Goal: Transaction & Acquisition: Download file/media

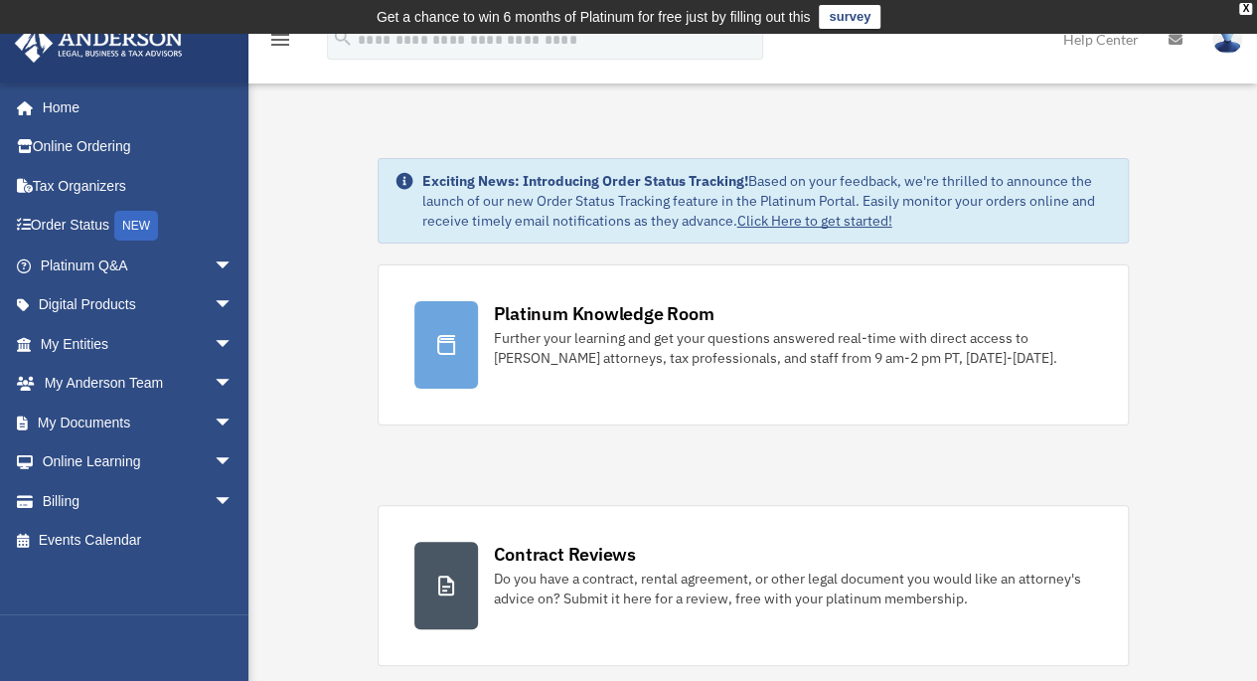
click at [81, 420] on link "My Documents arrow_drop_down" at bounding box center [138, 422] width 249 height 40
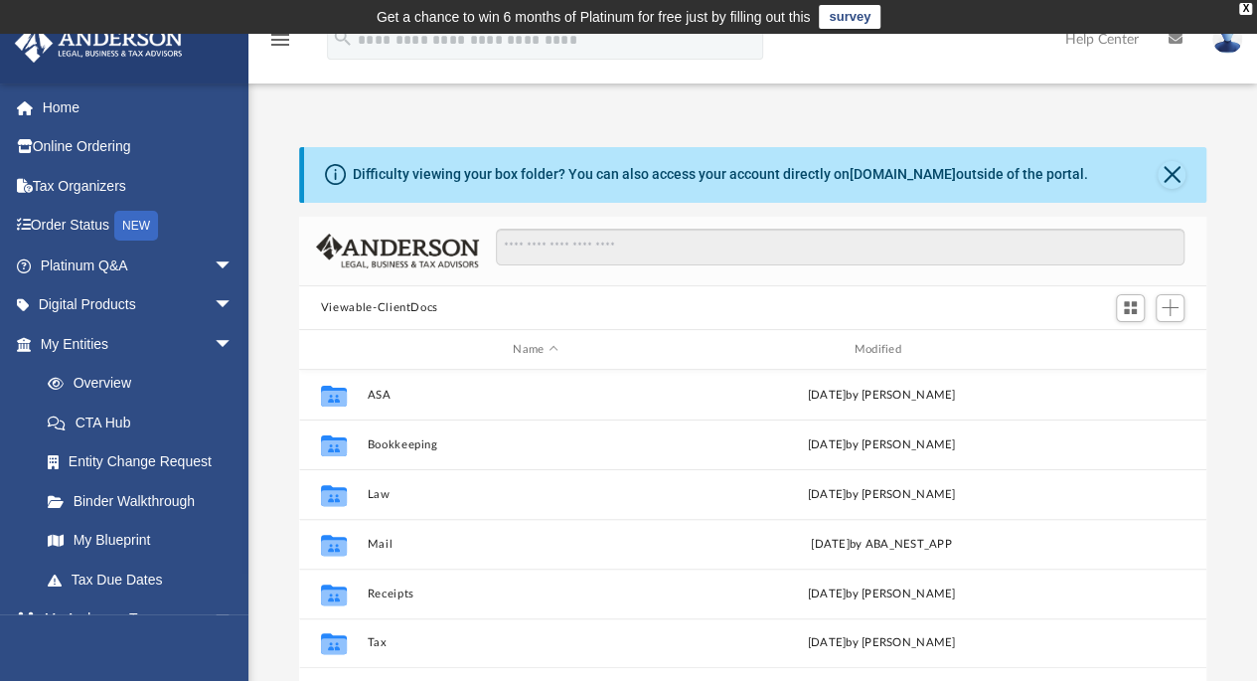
scroll to position [436, 892]
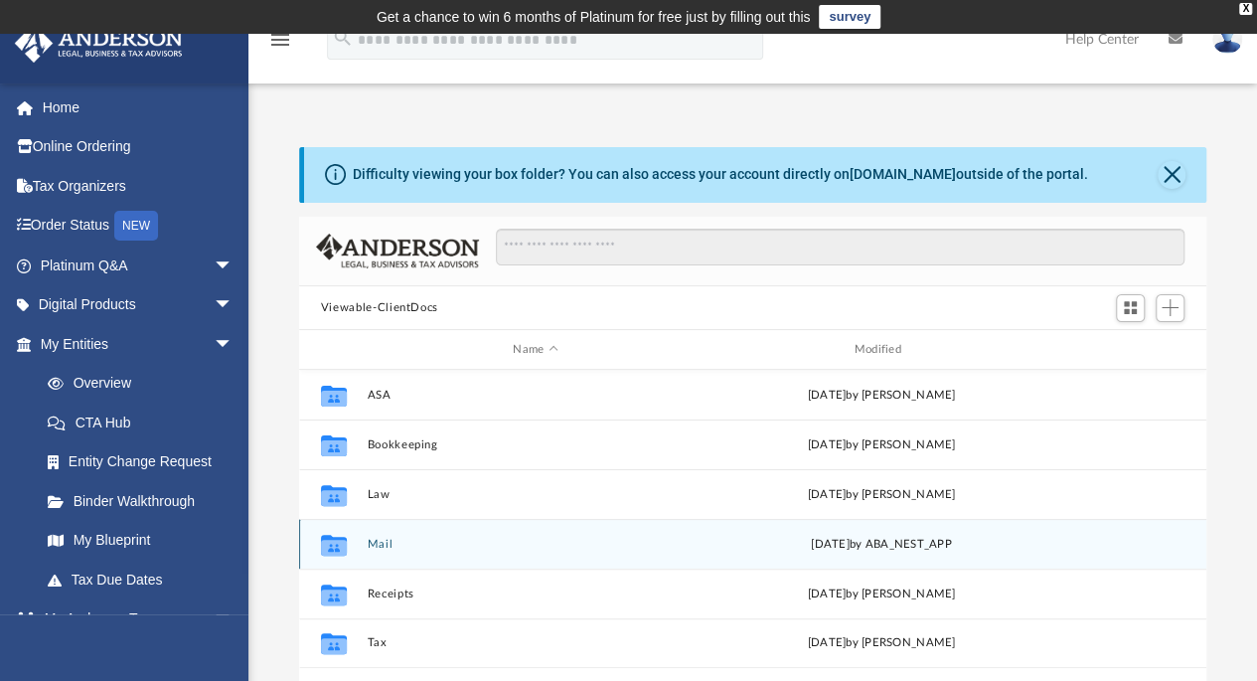
click at [860, 536] on div "[DATE] by ABA_NEST_APP" at bounding box center [880, 545] width 337 height 18
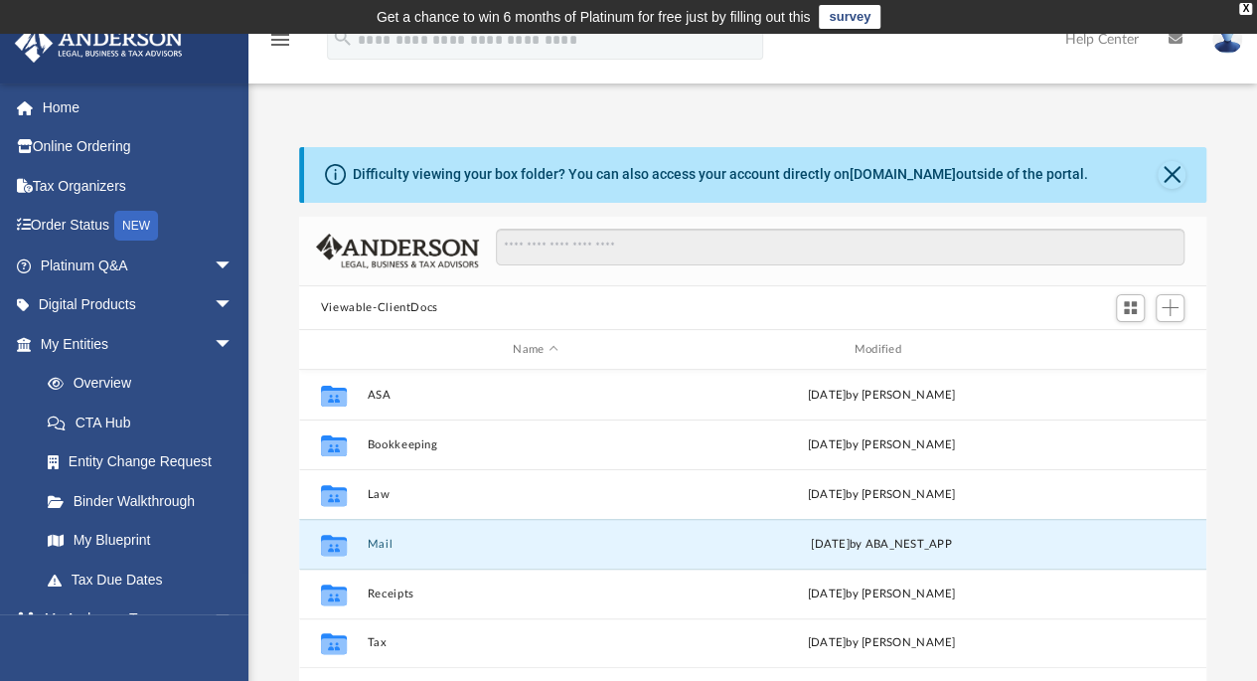
click at [374, 541] on button "Mail" at bounding box center [535, 544] width 337 height 13
click at [386, 545] on button "Mail" at bounding box center [535, 544] width 337 height 13
click at [374, 540] on button "Mail" at bounding box center [535, 544] width 337 height 13
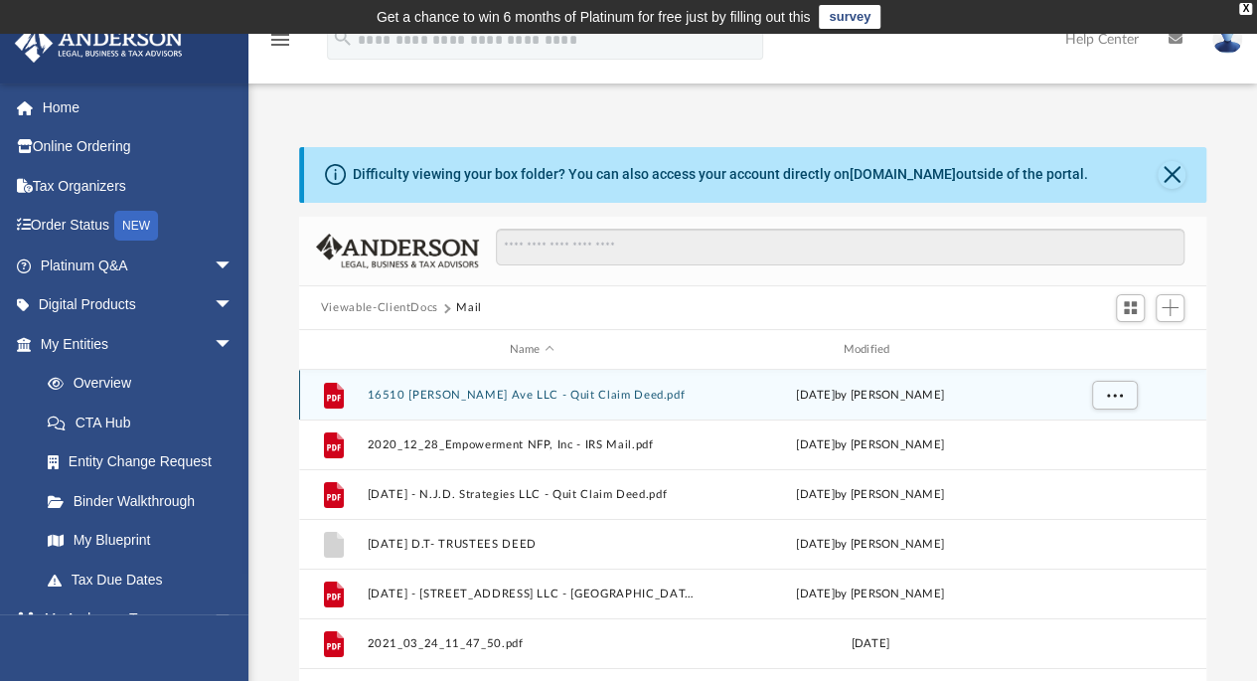
scroll to position [16, 16]
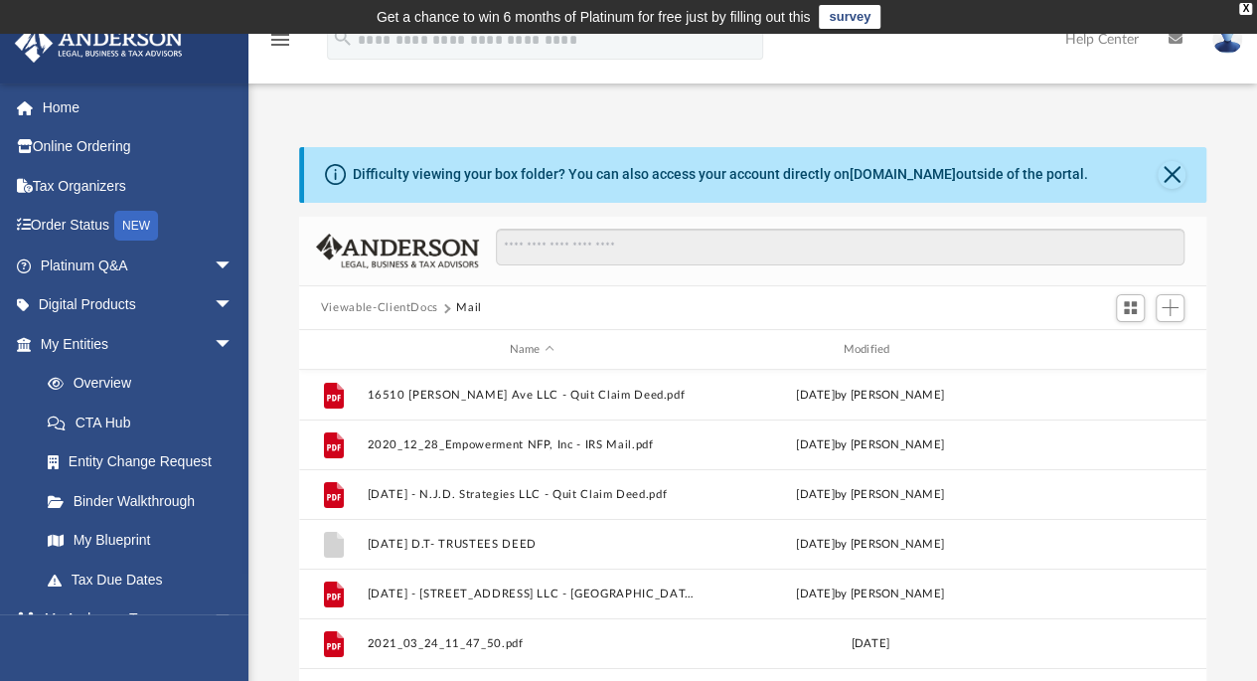
click at [467, 299] on button "Mail" at bounding box center [469, 308] width 26 height 18
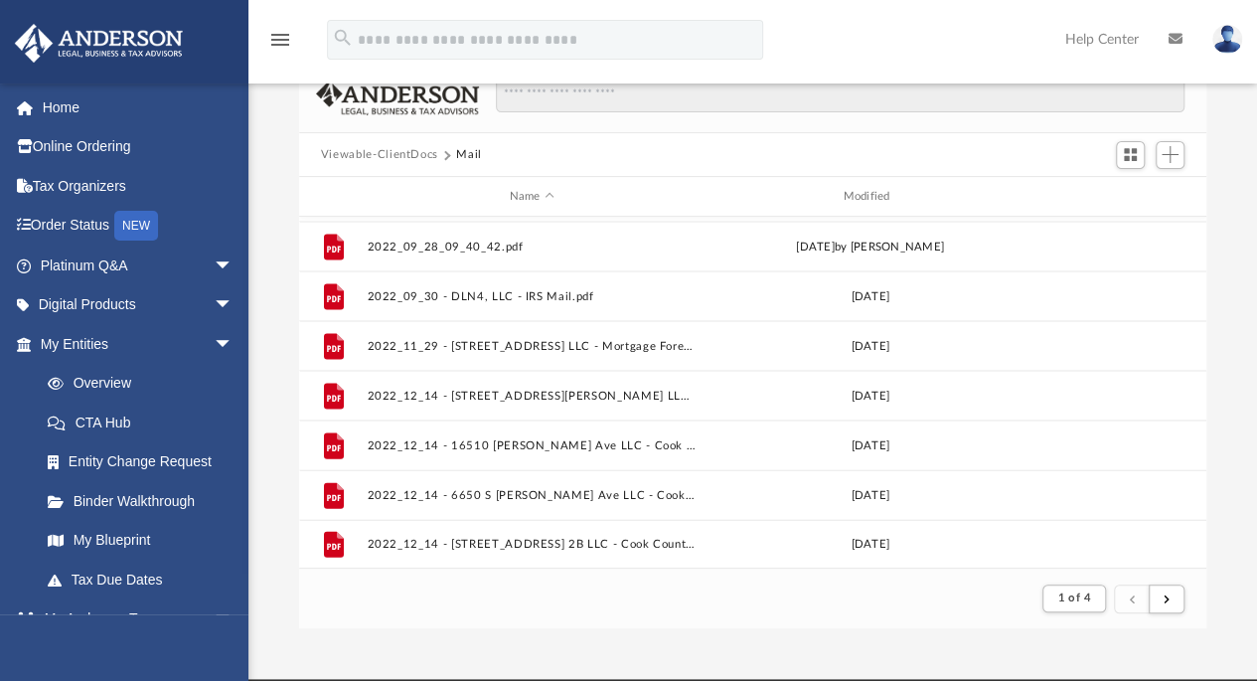
scroll to position [298, 0]
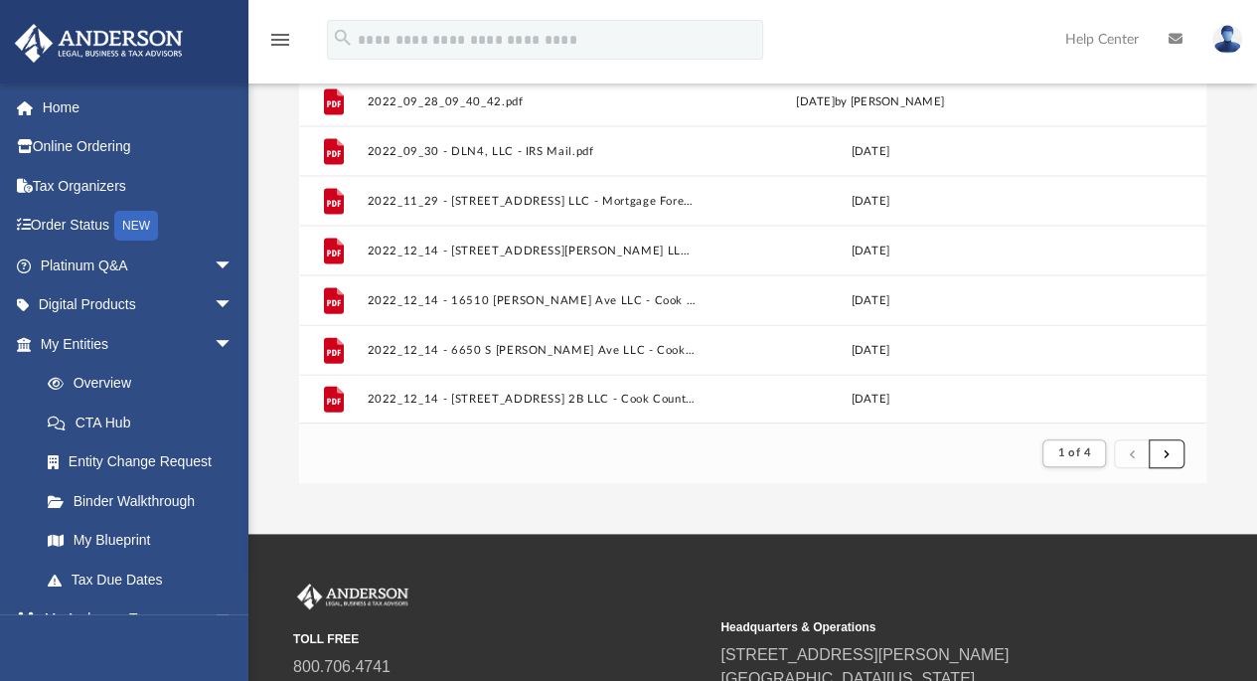
click at [1172, 452] on button "submit" at bounding box center [1167, 453] width 36 height 29
click at [1161, 448] on button "submit" at bounding box center [1167, 453] width 36 height 29
click at [1162, 448] on button "submit" at bounding box center [1167, 453] width 36 height 29
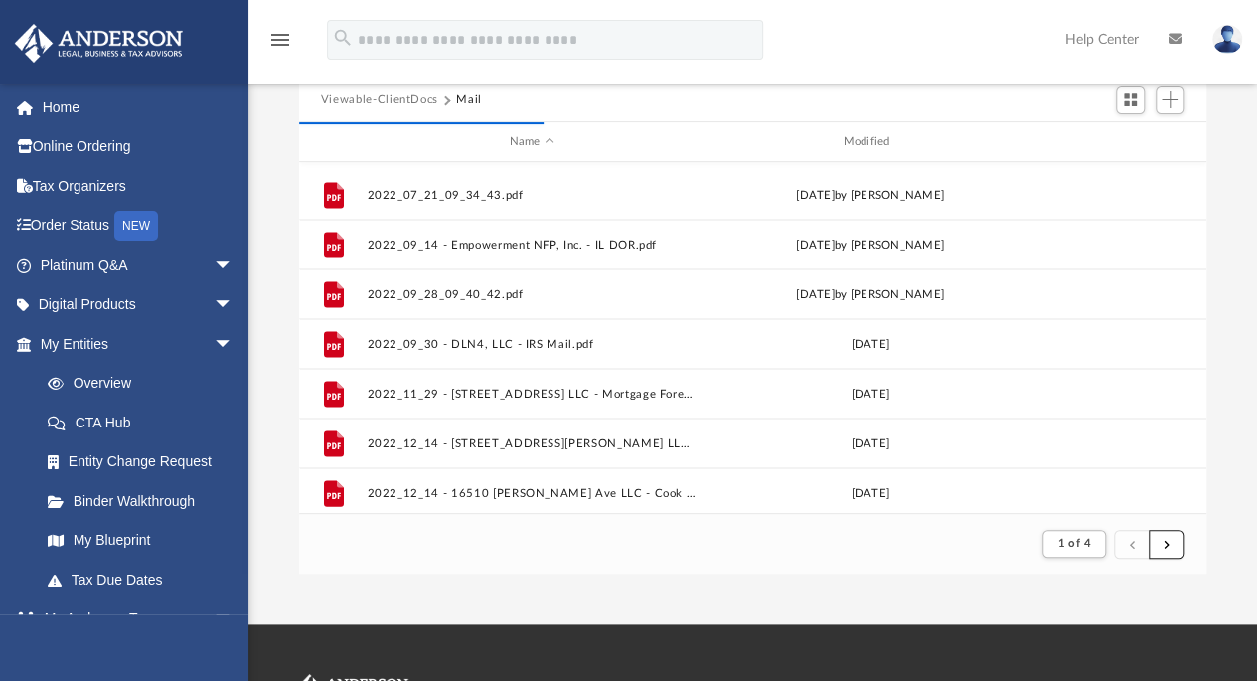
scroll to position [2132, 0]
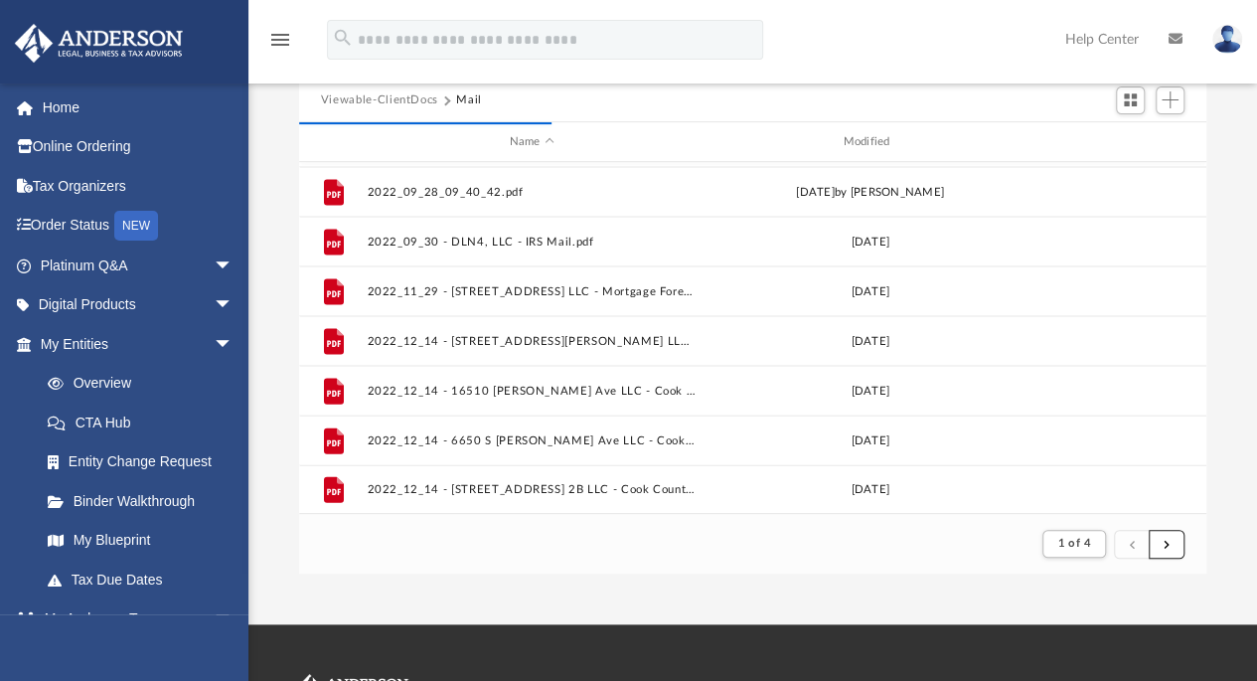
click at [1164, 540] on span "submit" at bounding box center [1166, 543] width 6 height 11
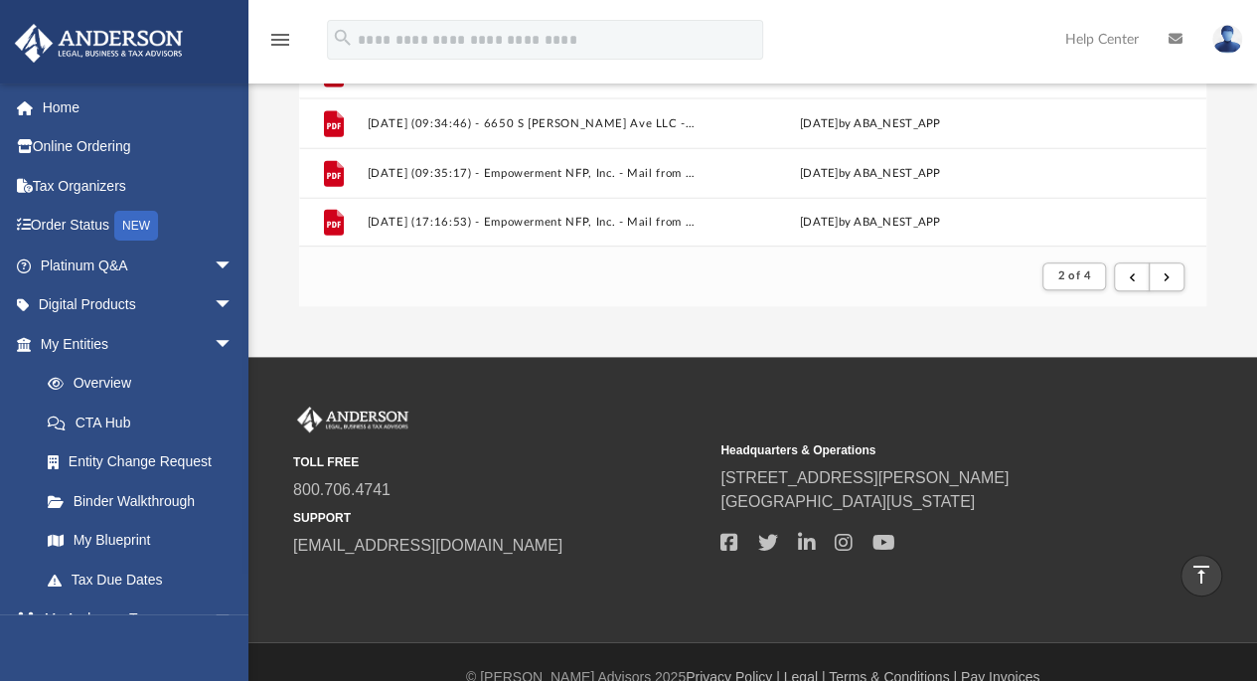
scroll to position [506, 0]
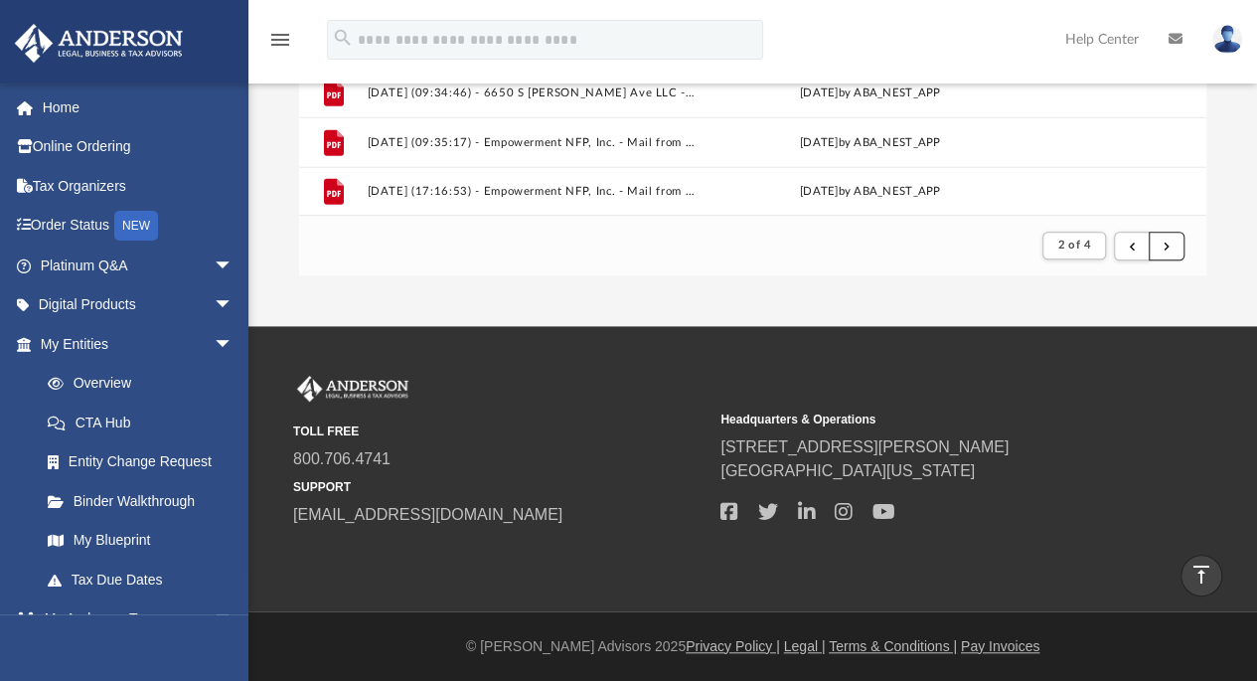
click at [1165, 245] on span "submit" at bounding box center [1166, 244] width 6 height 11
click at [1162, 241] on button "submit" at bounding box center [1167, 246] width 36 height 29
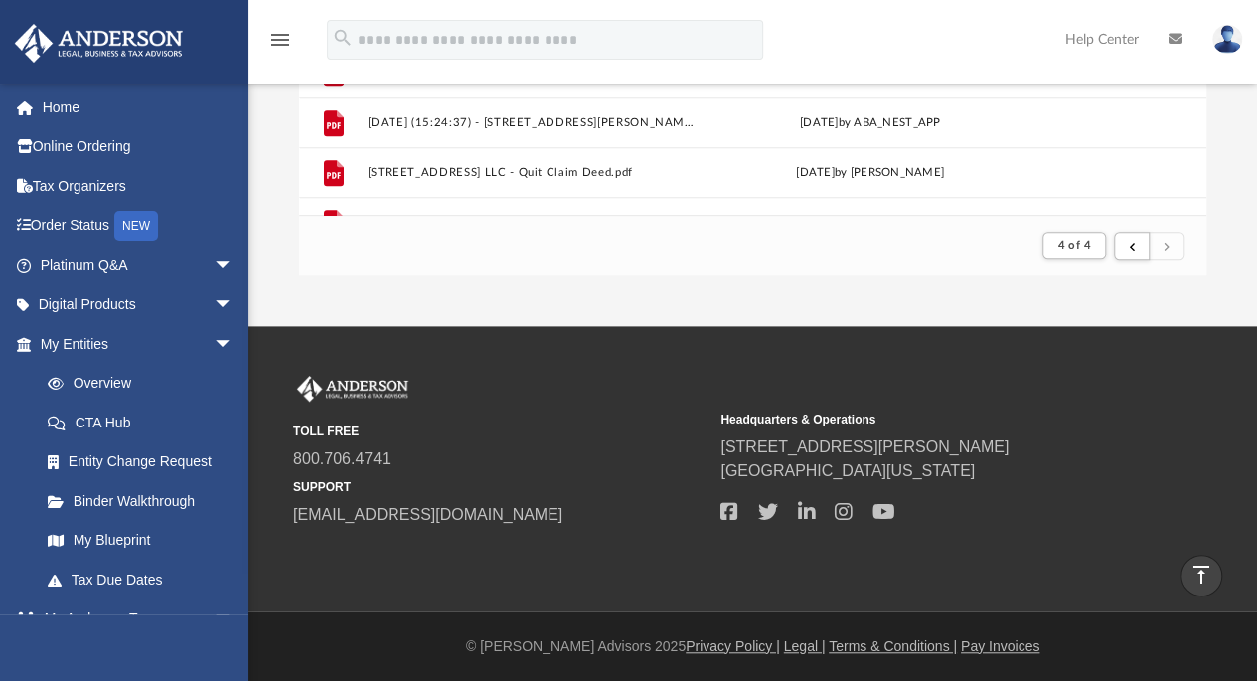
scroll to position [791, 0]
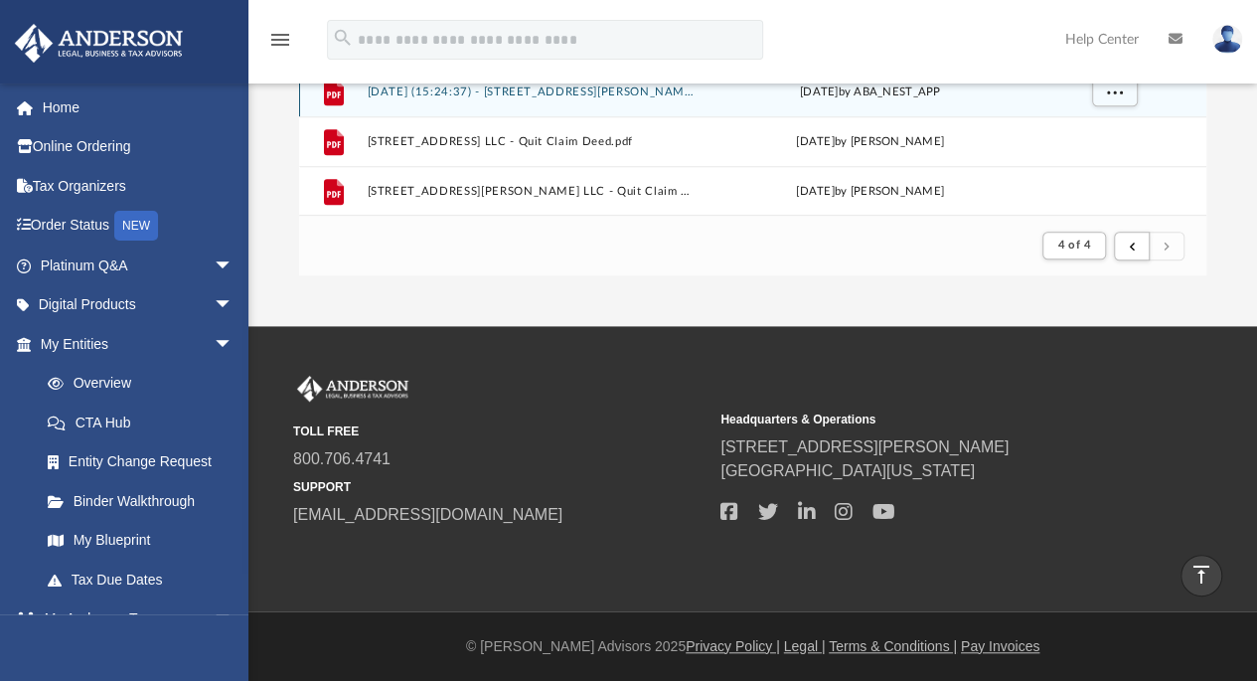
click at [746, 100] on div "File [DATE] (15:24:37) - [STREET_ADDRESS][PERSON_NAME] LLC - Mail.pdf [DATE] by…" at bounding box center [752, 92] width 907 height 50
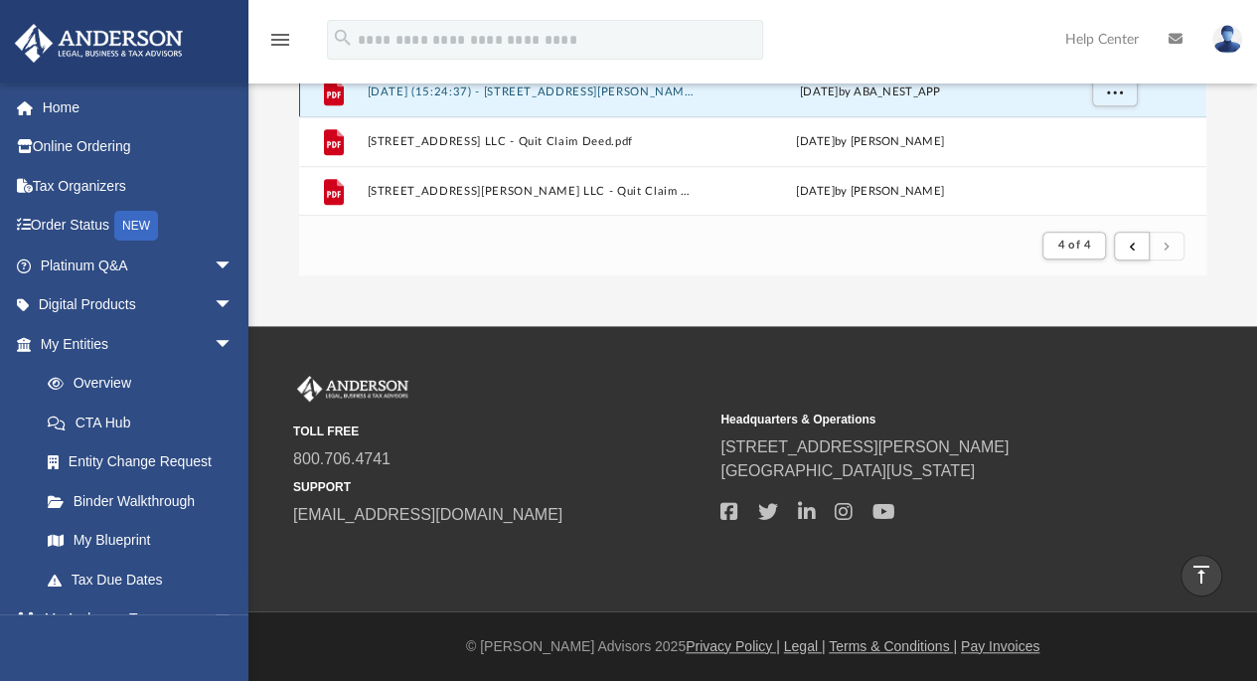
click at [746, 100] on div "File [DATE] (15:24:37) - [STREET_ADDRESS][PERSON_NAME] LLC - Mail.pdf [DATE] by…" at bounding box center [752, 92] width 907 height 50
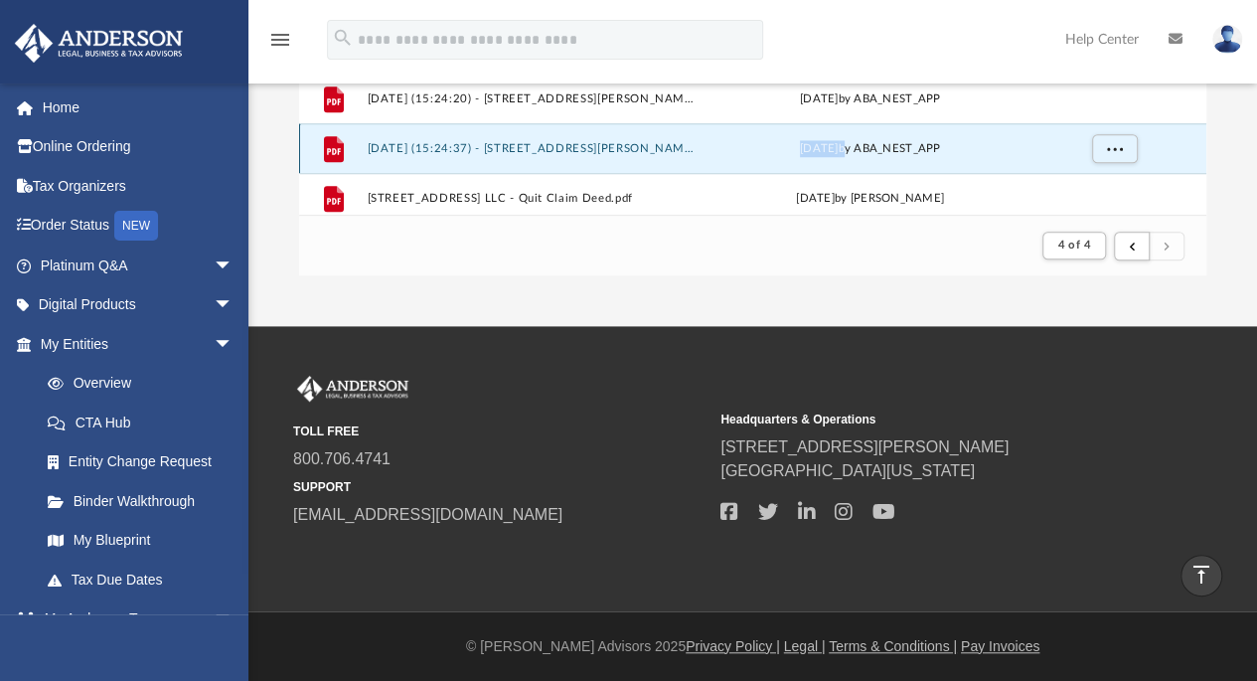
scroll to position [692, 0]
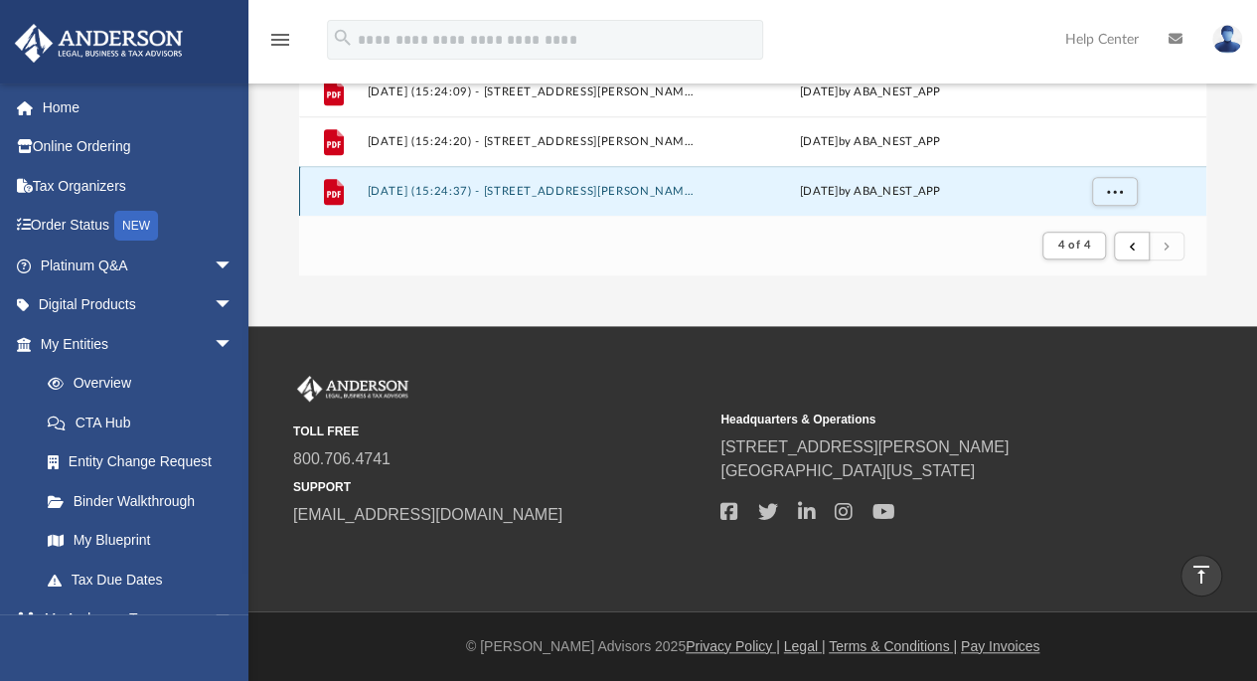
click at [491, 182] on div "File [DATE] (15:24:37) - [STREET_ADDRESS][PERSON_NAME] LLC - Mail.pdf [DATE] by…" at bounding box center [752, 191] width 907 height 50
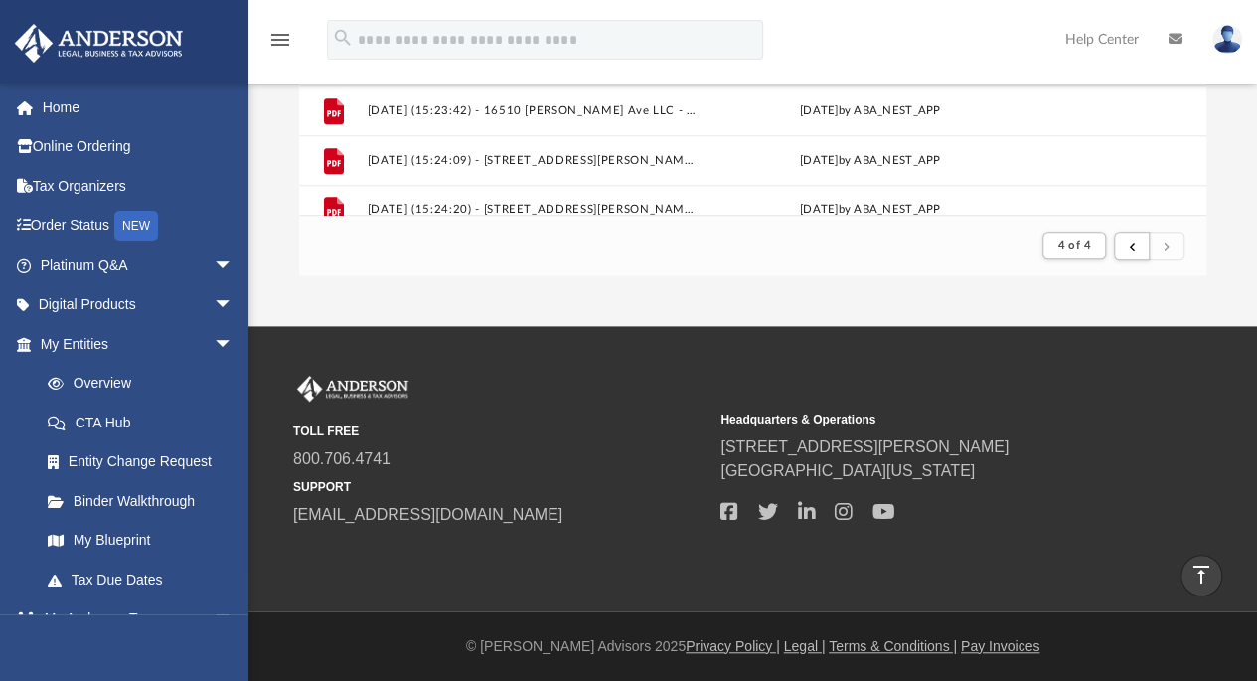
scroll to position [592, 0]
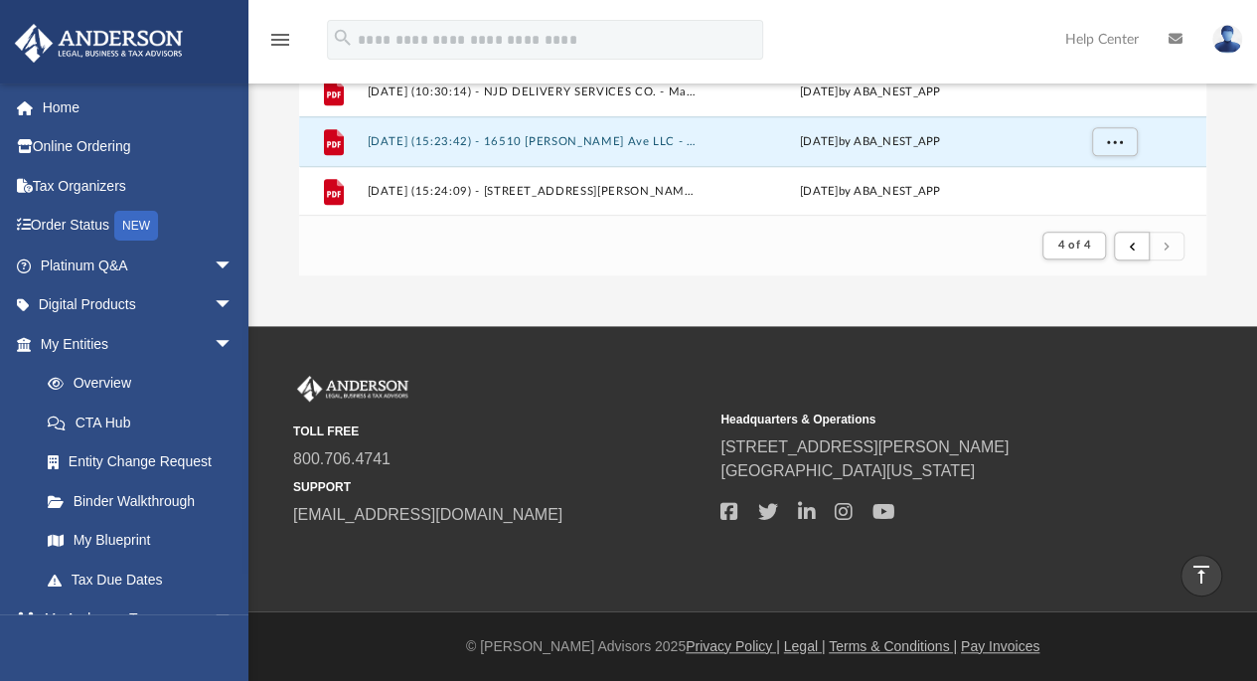
click at [574, 140] on button "[DATE] (15:23:42) - 16510 [PERSON_NAME] Ave LLC - Mail.pdf" at bounding box center [532, 141] width 330 height 13
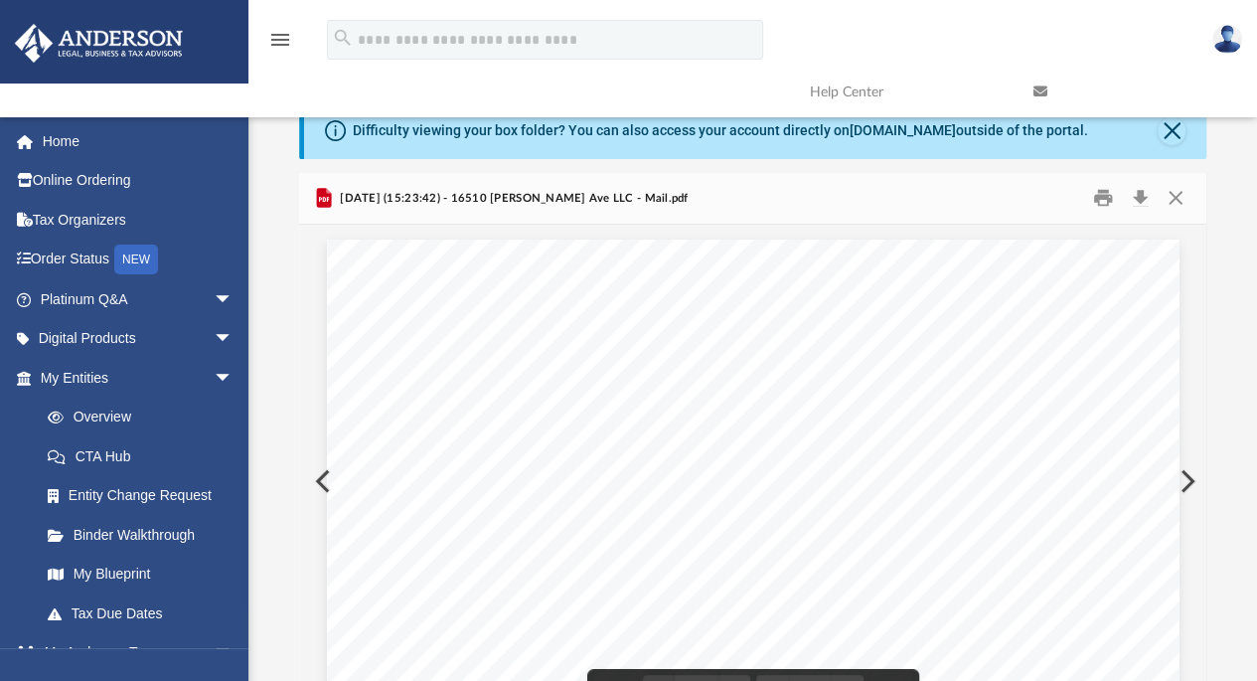
scroll to position [0, 0]
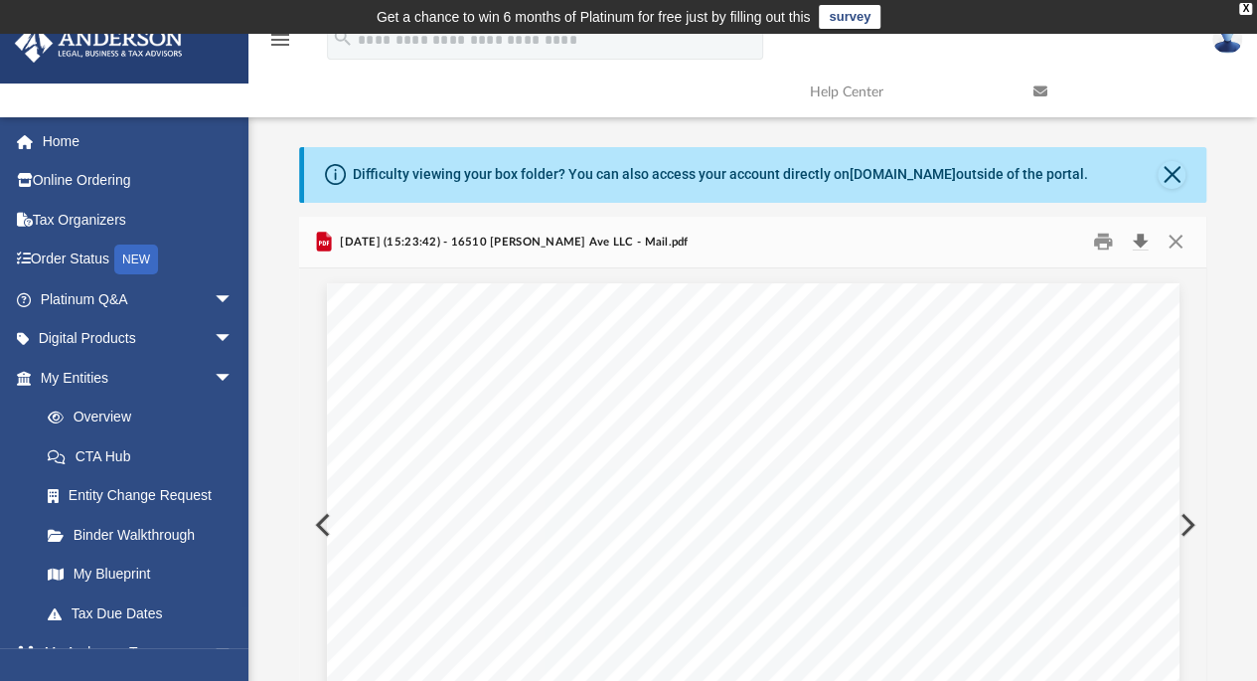
click at [1137, 234] on button "Download" at bounding box center [1140, 242] width 36 height 31
click at [684, 129] on div "Difficulty viewing your box folder? You can also access your account directly o…" at bounding box center [752, 443] width 1008 height 677
click at [1181, 164] on div "Difficulty viewing your box folder? You can also access your account directly o…" at bounding box center [755, 175] width 903 height 56
click at [1172, 170] on button "Close" at bounding box center [1172, 175] width 28 height 28
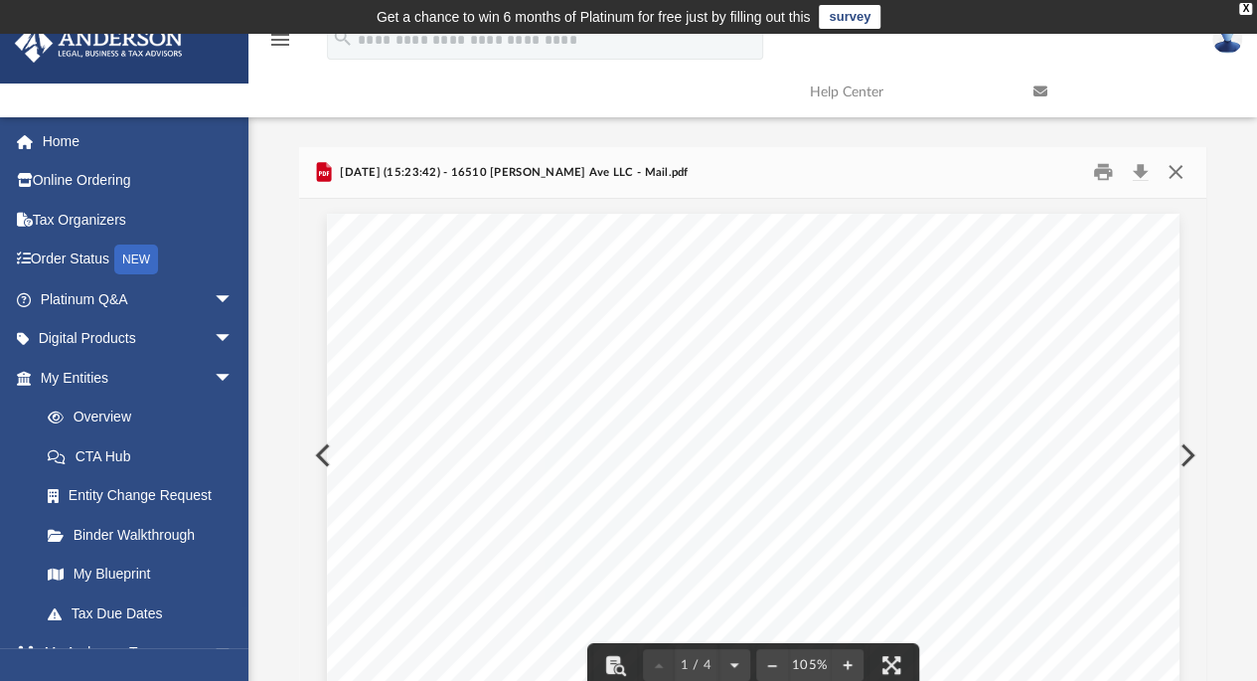
click at [1176, 173] on button "Close" at bounding box center [1176, 172] width 36 height 31
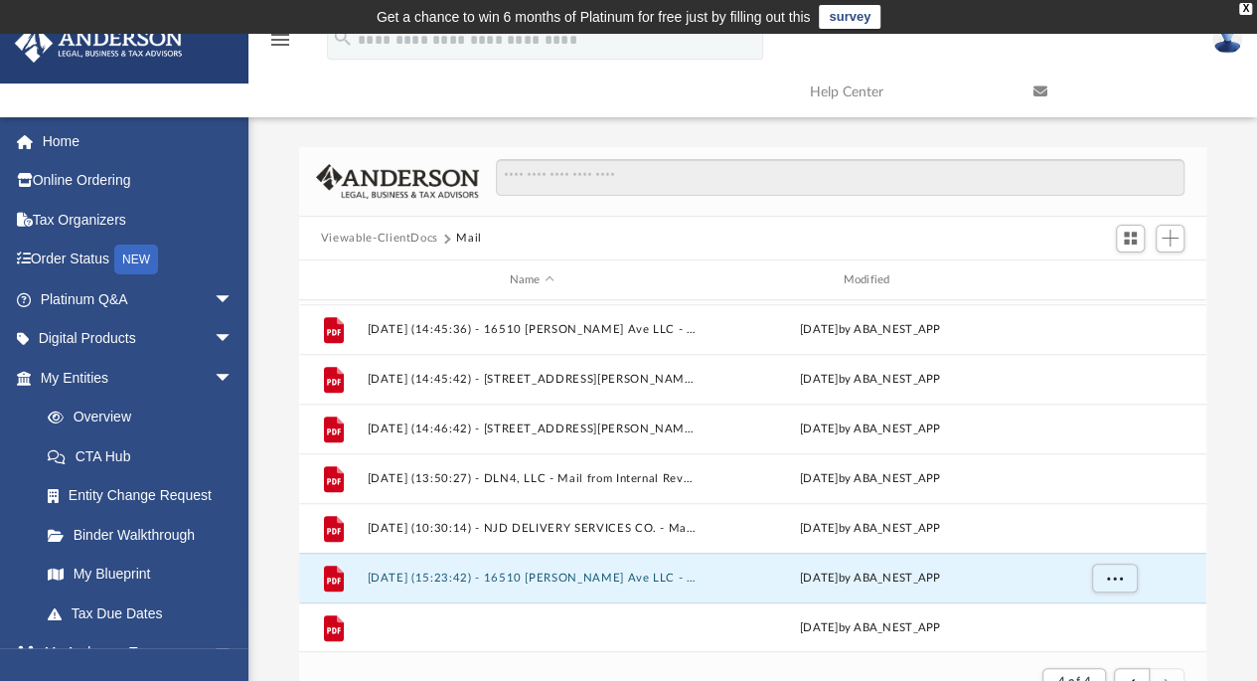
click at [553, 624] on div "File [DATE] (10:52:40) - [STREET_ADDRESS][PERSON_NAME] LLC - Mail from [GEOGRAP…" at bounding box center [752, 475] width 907 height 351
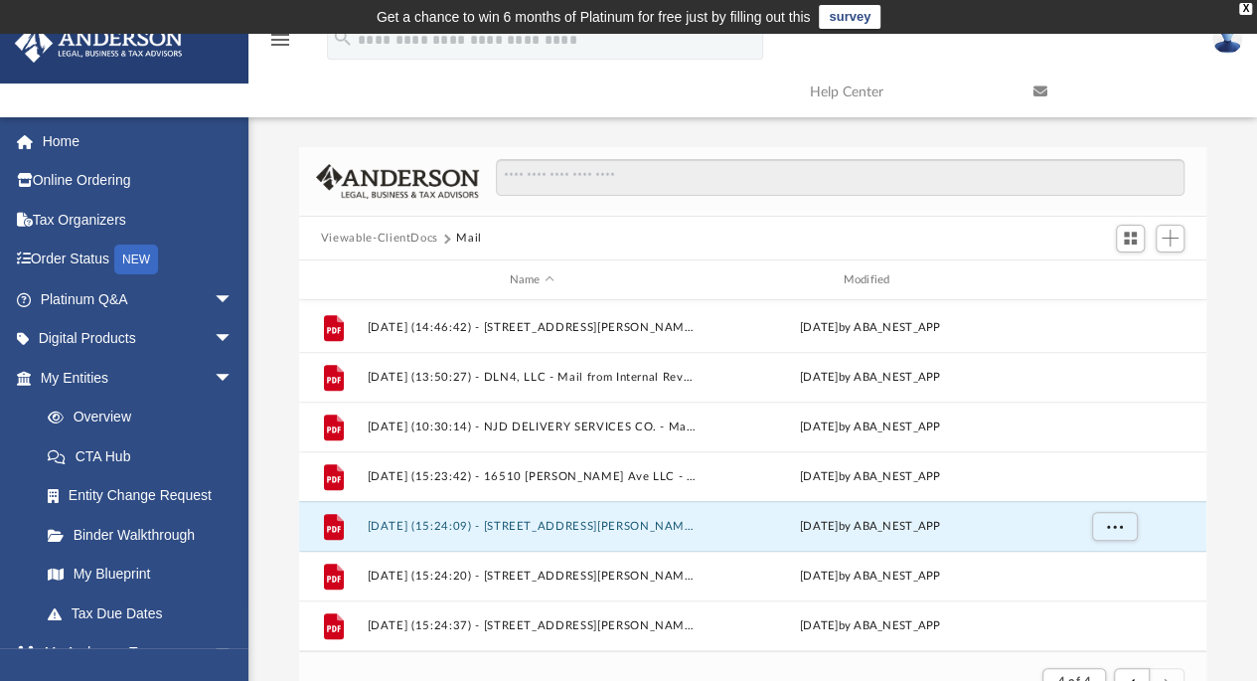
scroll to position [792, 0]
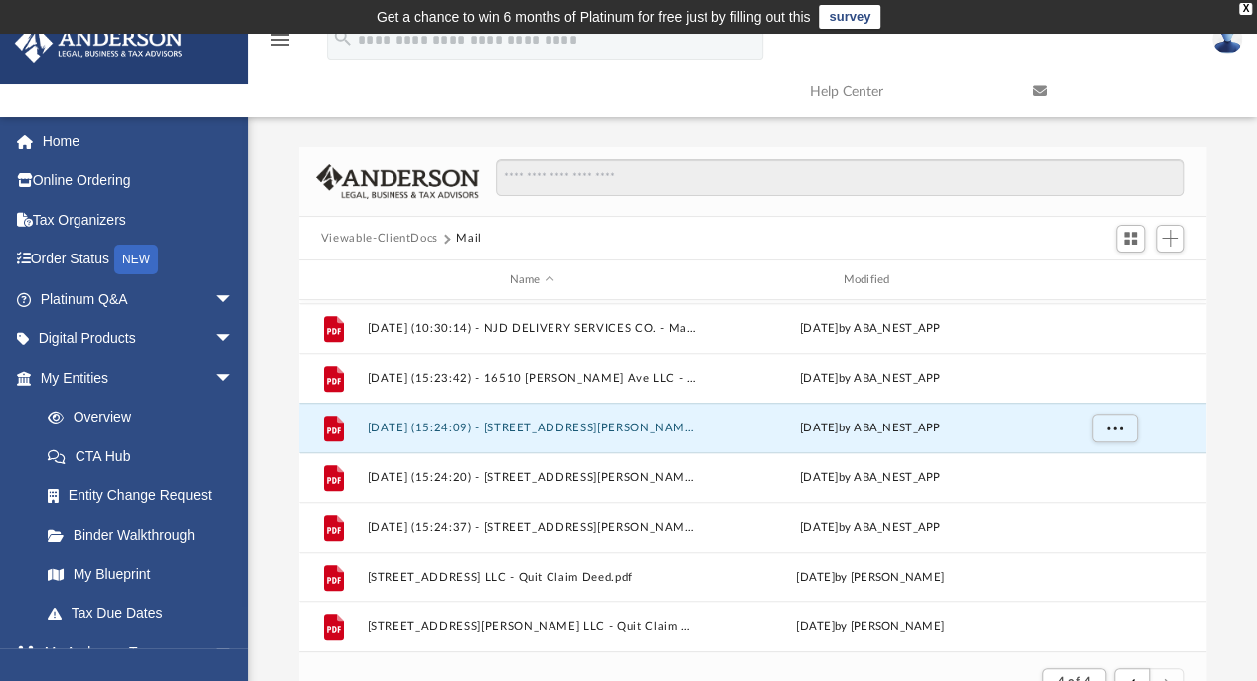
click at [568, 421] on button "[DATE] (15:24:09) - [STREET_ADDRESS][PERSON_NAME] LLC - Mail.pdf" at bounding box center [532, 427] width 330 height 13
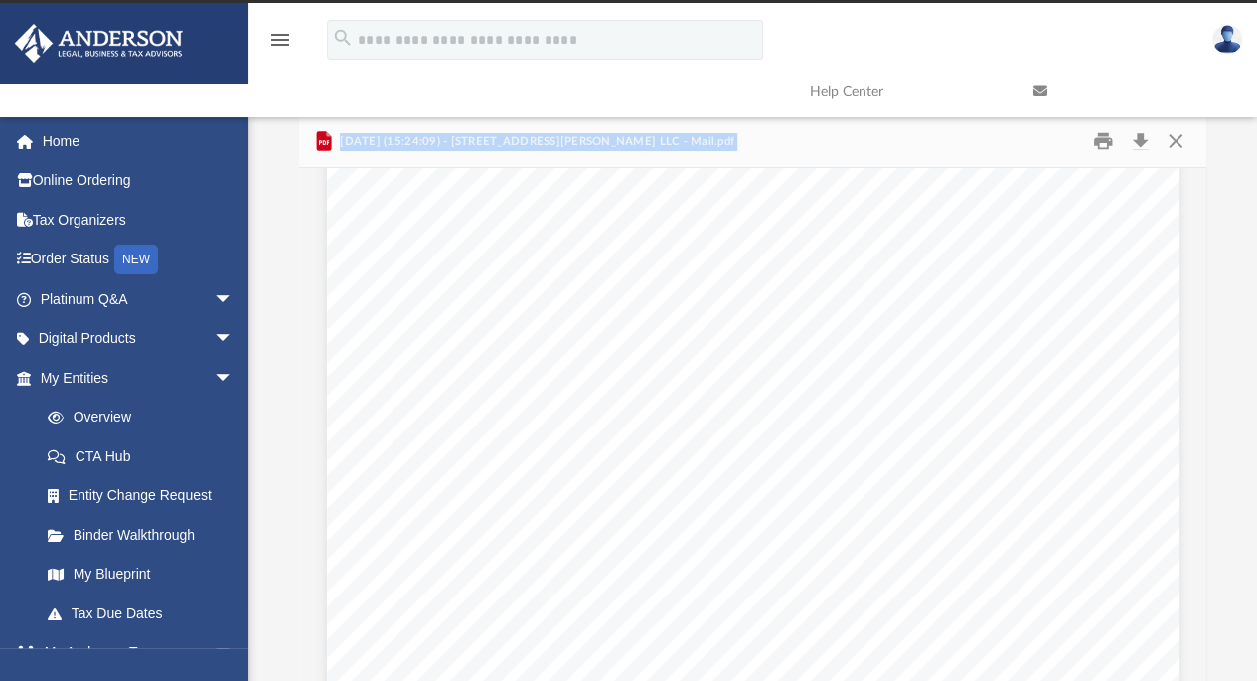
scroll to position [0, 0]
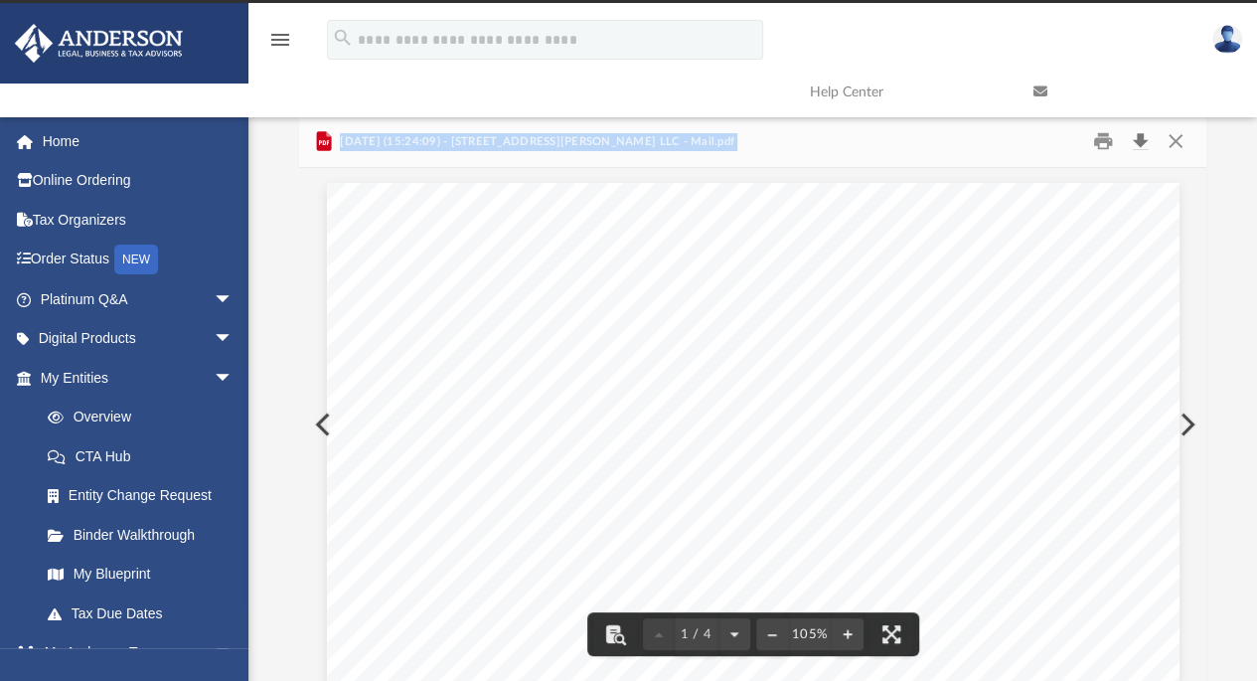
click at [1139, 135] on button "Download" at bounding box center [1140, 141] width 36 height 31
click at [799, 32] on div "menu search Site Menu add [PERSON_NAME][EMAIL_ADDRESS][DOMAIN_NAME] My Profile …" at bounding box center [628, 65] width 1227 height 101
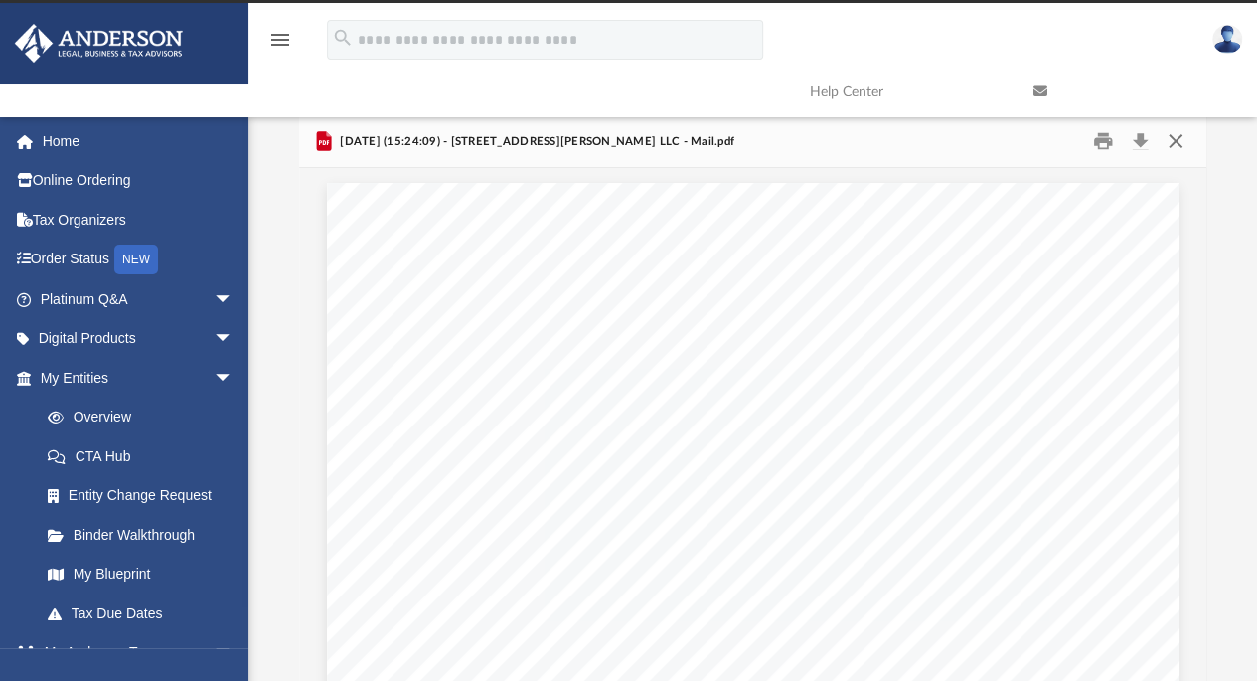
click at [1174, 139] on button "Close" at bounding box center [1176, 141] width 36 height 31
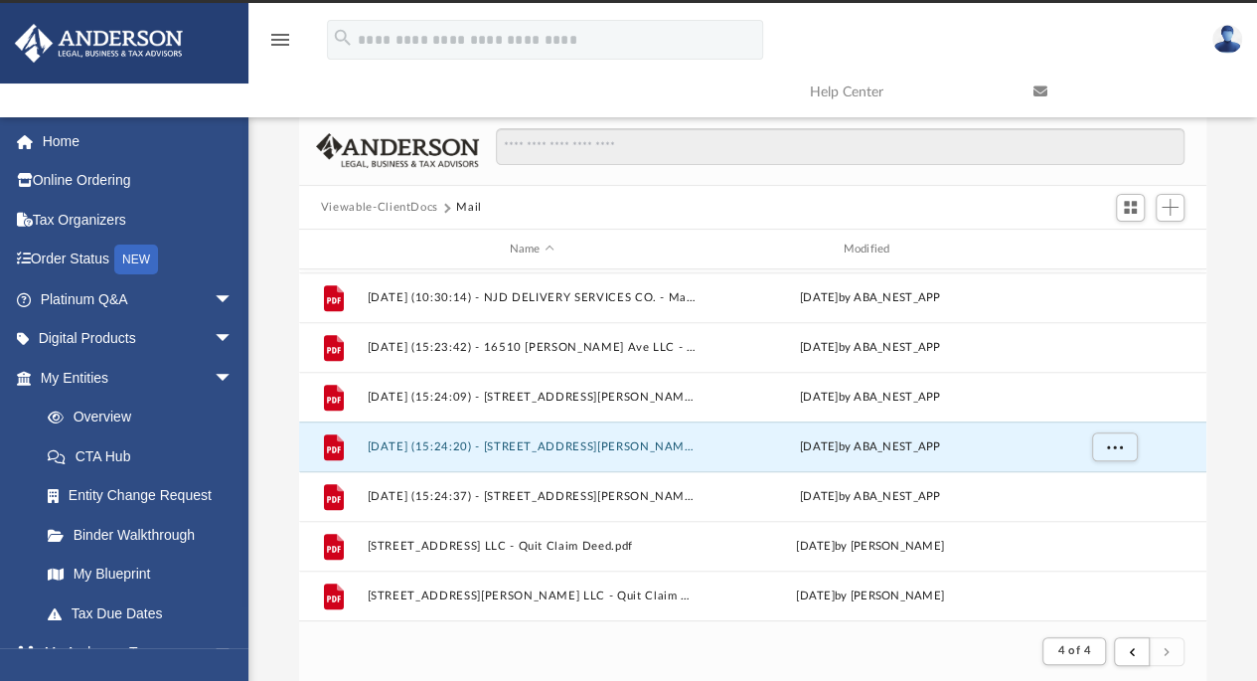
click at [621, 443] on button "[DATE] (15:24:20) - [STREET_ADDRESS][PERSON_NAME] LLC - Mail.pdf" at bounding box center [532, 446] width 330 height 13
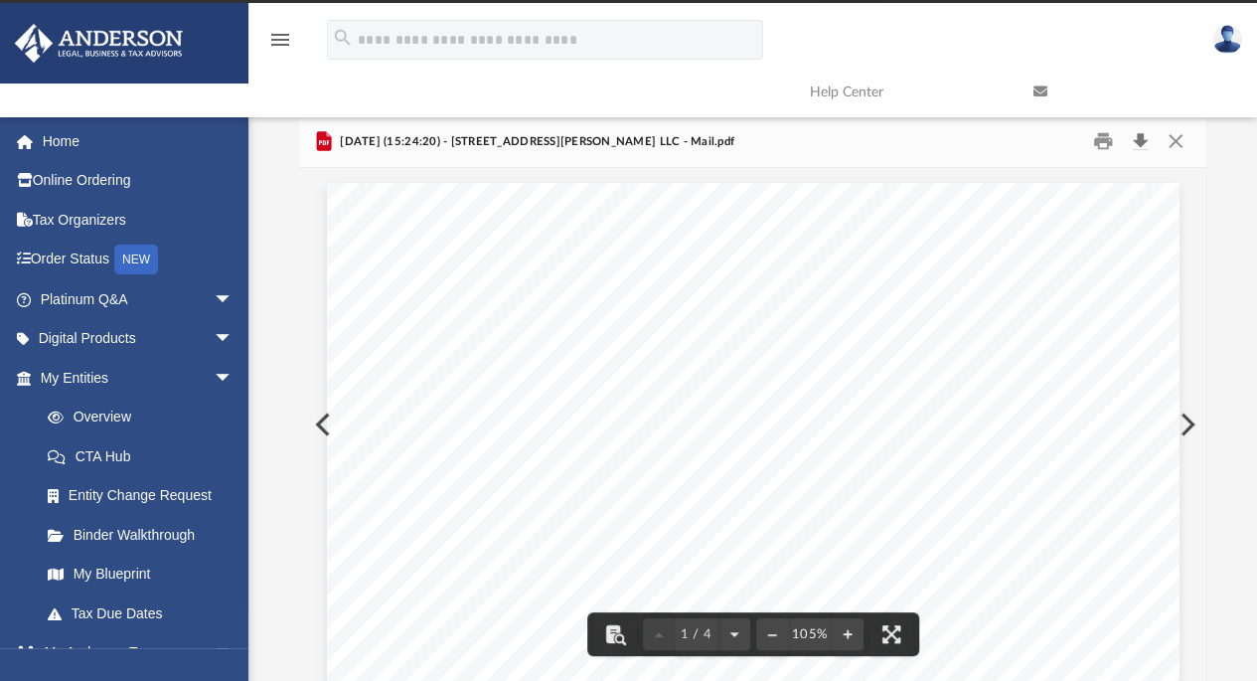
click at [1137, 150] on button "Download" at bounding box center [1140, 141] width 36 height 31
click at [690, 89] on div "menu search Site Menu add [PERSON_NAME][EMAIL_ADDRESS][DOMAIN_NAME] My Profile …" at bounding box center [628, 65] width 1227 height 101
click at [1180, 137] on button "Close" at bounding box center [1176, 141] width 36 height 31
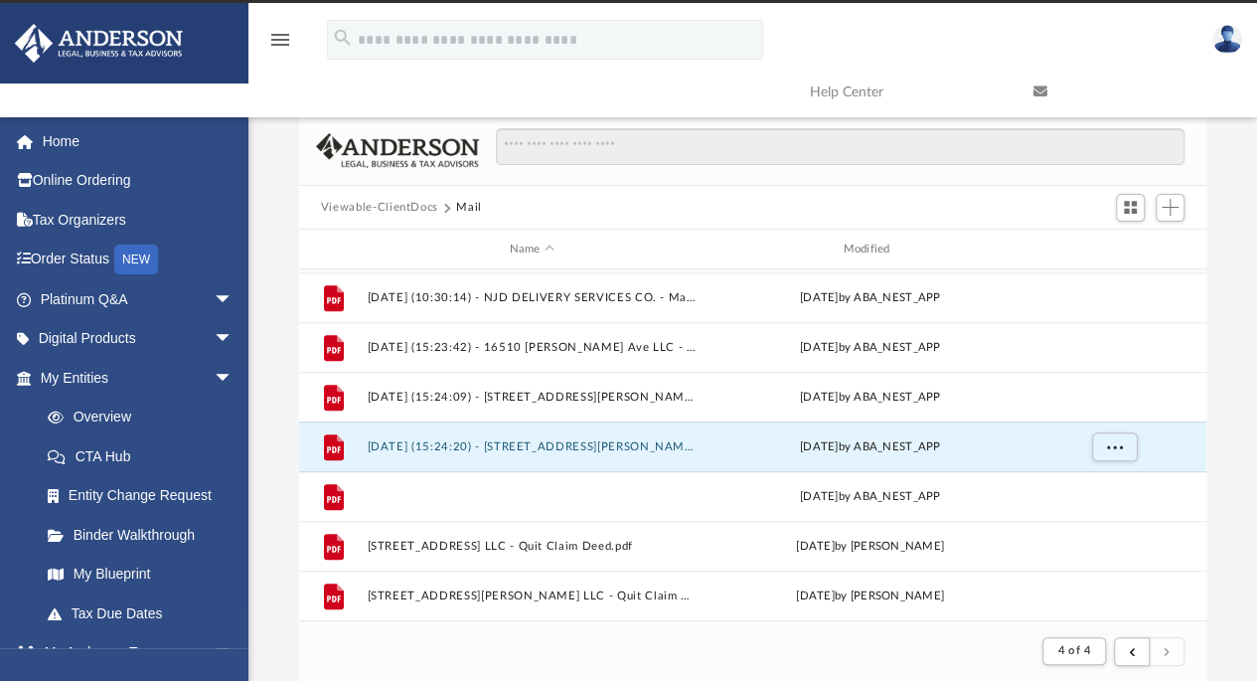
click at [591, 498] on button "[DATE] (15:24:37) - [STREET_ADDRESS][PERSON_NAME] LLC - Mail.pdf" at bounding box center [532, 496] width 330 height 13
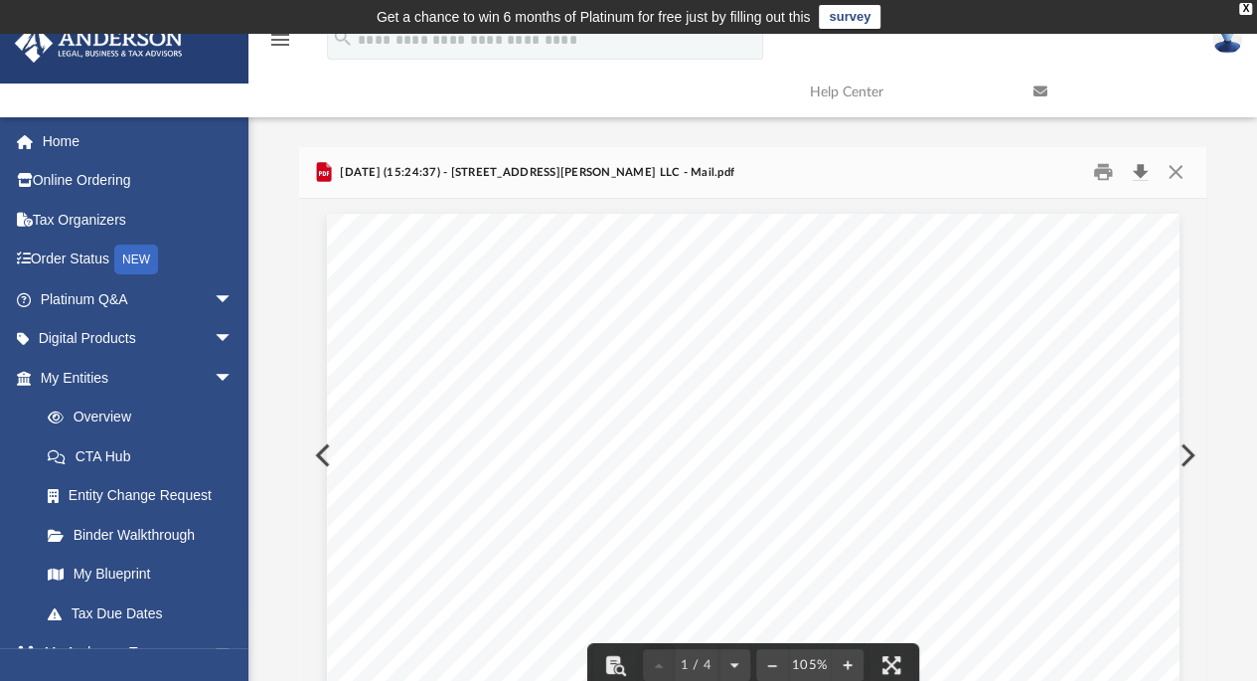
click at [1139, 170] on button "Download" at bounding box center [1140, 172] width 36 height 31
click at [1167, 166] on button "Close" at bounding box center [1176, 172] width 36 height 31
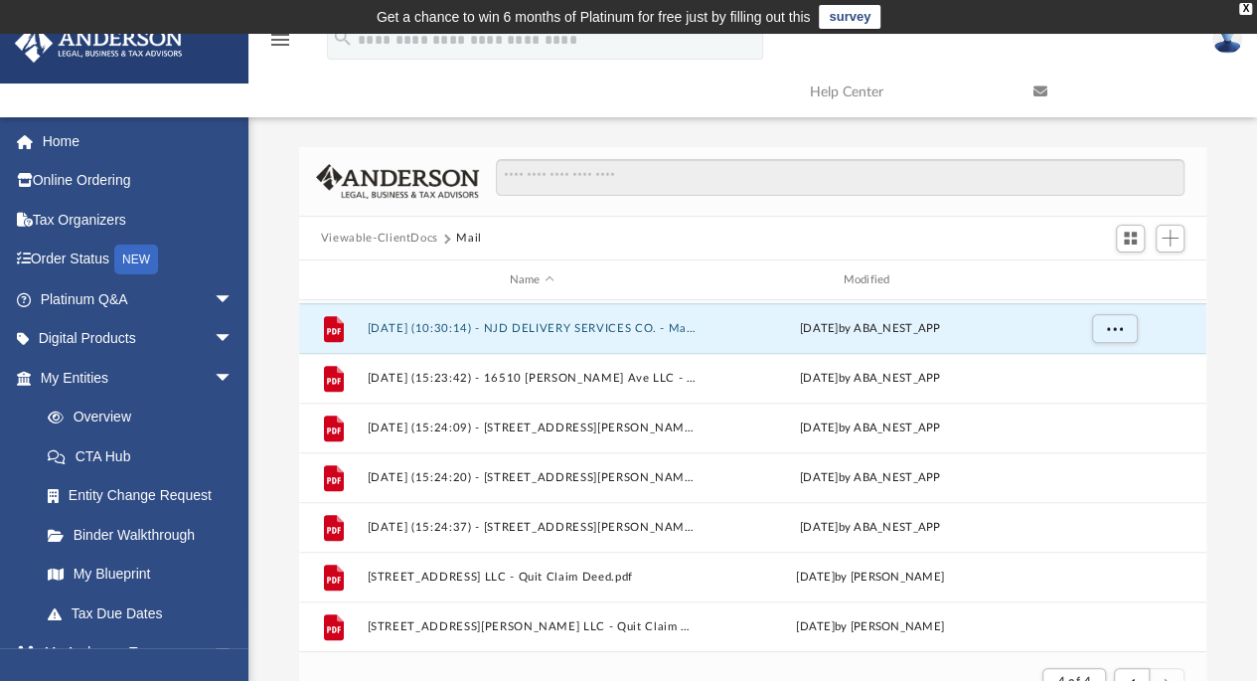
click at [554, 325] on button "[DATE] (10:30:14) - NJD DELIVERY SERVICES CO. - Mail.pdf" at bounding box center [532, 328] width 330 height 13
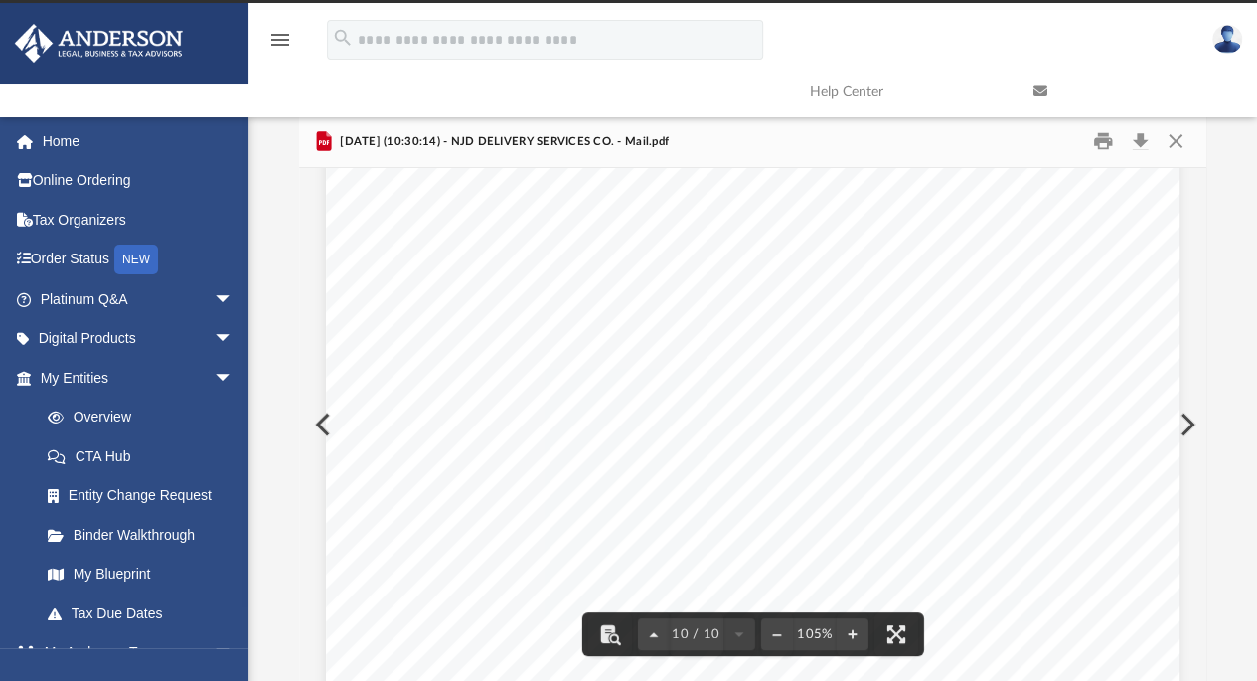
scroll to position [9439, 0]
click at [1139, 142] on button "Download" at bounding box center [1140, 141] width 36 height 31
